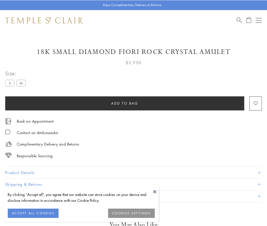
scroll to position [30, 0]
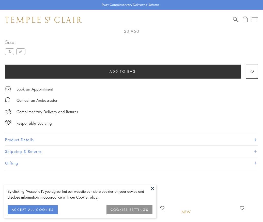
click at [123, 71] on span "Add to bag" at bounding box center [123, 72] width 27 height 6
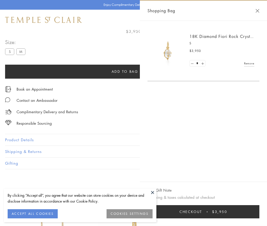
click at [210, 212] on button "Checkout $3,950" at bounding box center [204, 211] width 112 height 13
